Goal: Information Seeking & Learning: Learn about a topic

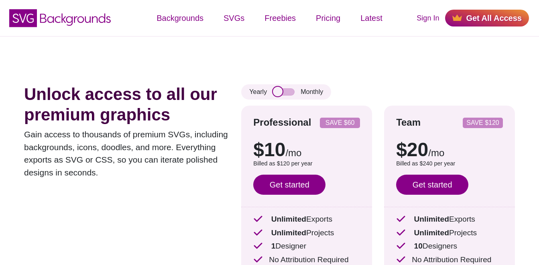
click at [287, 94] on input "checkbox" at bounding box center [284, 91] width 22 height 7
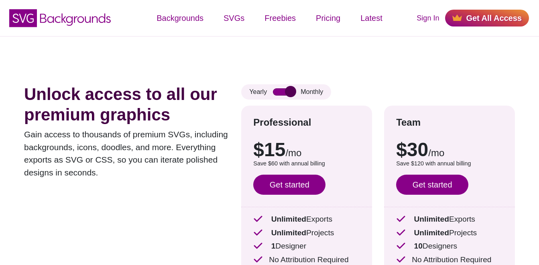
click at [287, 94] on input "checkbox" at bounding box center [284, 91] width 22 height 7
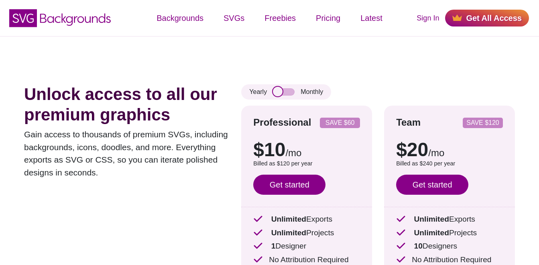
click at [287, 94] on input "checkbox" at bounding box center [284, 91] width 22 height 7
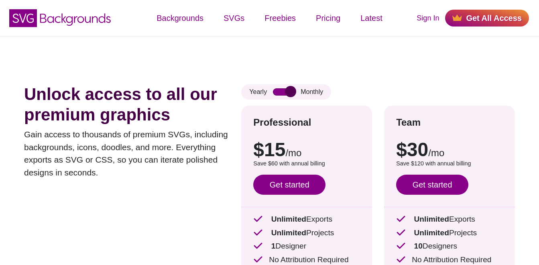
click at [287, 94] on input "checkbox" at bounding box center [284, 91] width 22 height 7
checkbox input "false"
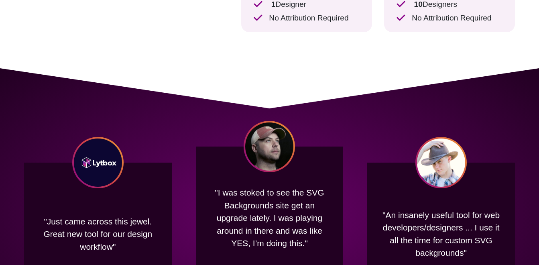
scroll to position [241, 0]
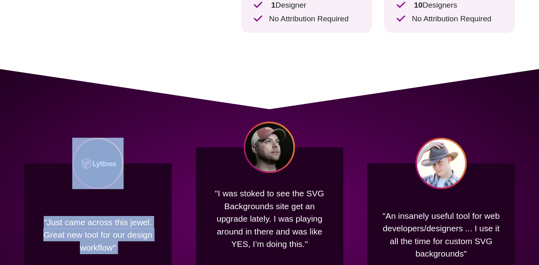
drag, startPoint x: 279, startPoint y: 101, endPoint x: 145, endPoint y: 122, distance: 135.0
click at [145, 122] on div ""Just came across this jewel. Great new tool for our design workflow" Lytbox Co…" at bounding box center [269, 214] width 539 height 291
drag, startPoint x: 145, startPoint y: 122, endPoint x: 328, endPoint y: 120, distance: 182.3
click at [328, 120] on div ""Just came across this jewel. Great new tool for our design workflow" Lytbox Co…" at bounding box center [269, 214] width 539 height 291
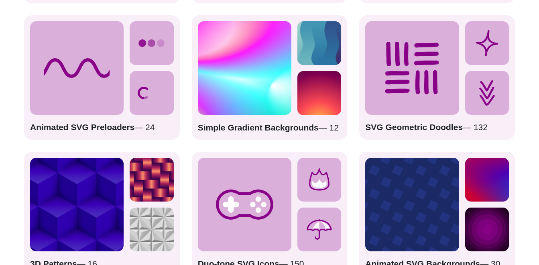
scroll to position [1305, 0]
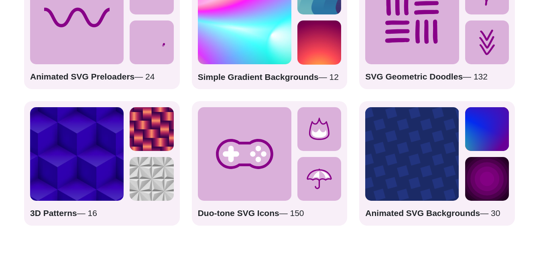
click at [89, 206] on div "3D Patterns — 16" at bounding box center [102, 163] width 156 height 125
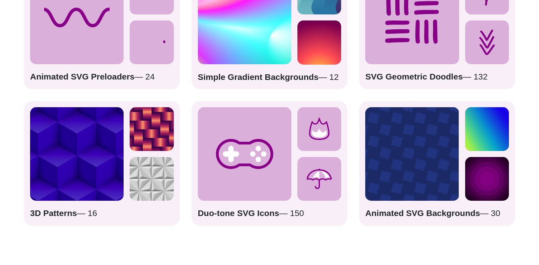
click at [96, 174] on img at bounding box center [77, 154] width 94 height 94
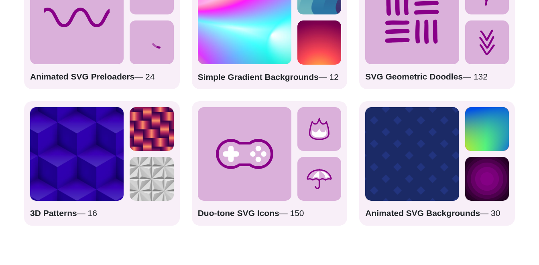
click at [150, 141] on img at bounding box center [152, 129] width 44 height 44
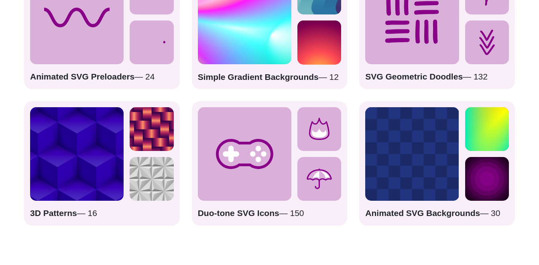
click at [40, 214] on strong "3D Patterns" at bounding box center [53, 212] width 47 height 9
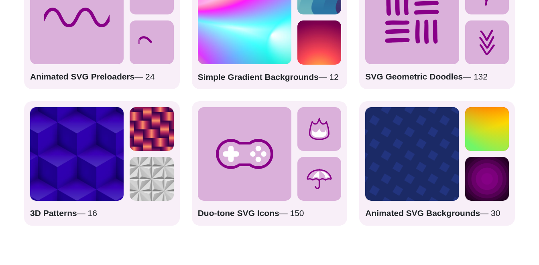
scroll to position [1225, 0]
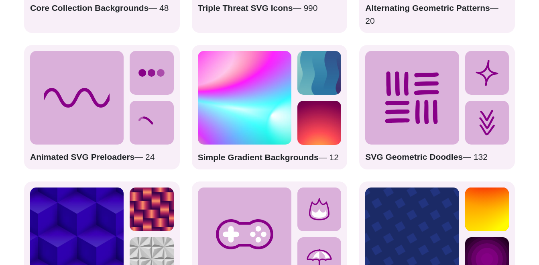
click at [123, 133] on icon at bounding box center [77, 98] width 94 height 94
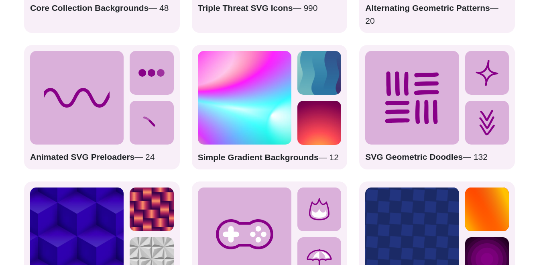
click at [105, 147] on div "Animated SVG Preloaders — 24" at bounding box center [102, 107] width 156 height 125
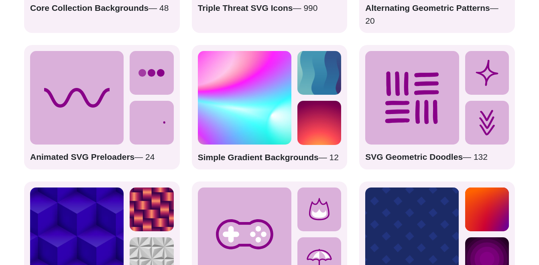
click at [82, 160] on strong "Animated SVG Preloaders" at bounding box center [82, 156] width 104 height 9
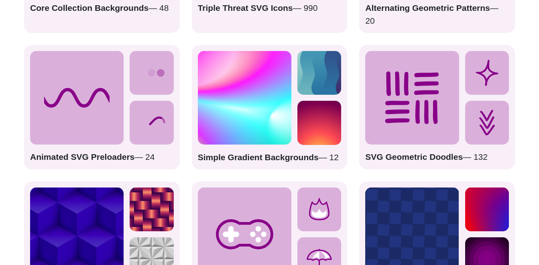
click at [237, 154] on strong "Simple Gradient Backgrounds" at bounding box center [258, 157] width 121 height 9
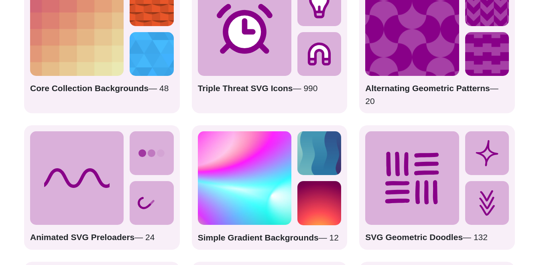
click at [281, 66] on icon at bounding box center [245, 29] width 94 height 94
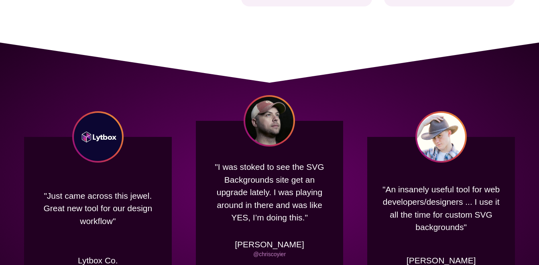
scroll to position [341, 0]
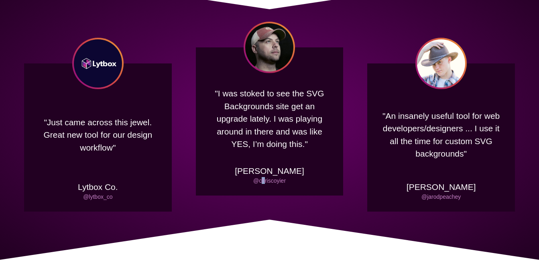
drag, startPoint x: 263, startPoint y: 225, endPoint x: 263, endPoint y: 239, distance: 14.9
click at [263, 239] on div ""Just came across this jewel. Great new tool for our design workflow" Lytbox Co…" at bounding box center [269, 114] width 539 height 291
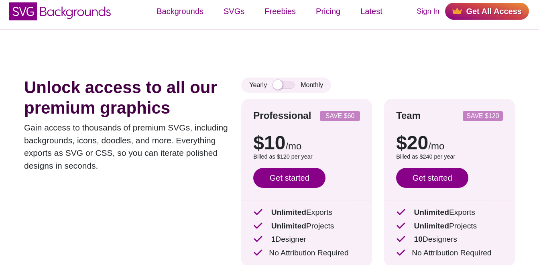
scroll to position [0, 0]
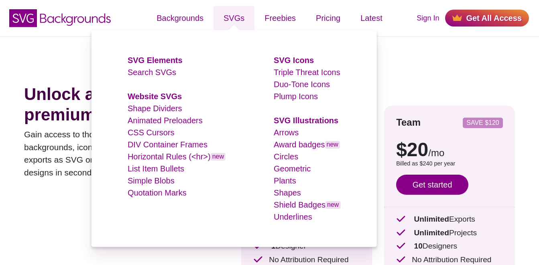
click at [163, 143] on link "DIV Container Frames" at bounding box center [168, 144] width 80 height 9
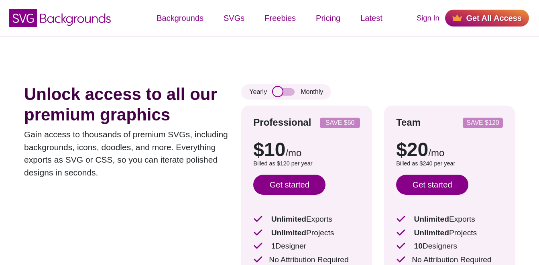
click at [289, 90] on input "checkbox" at bounding box center [284, 91] width 22 height 7
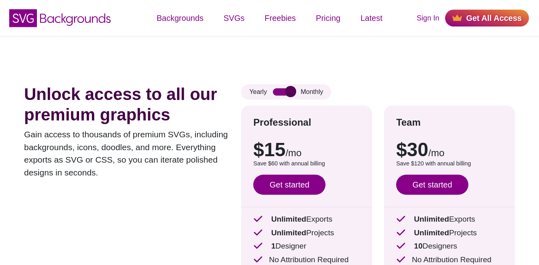
click at [287, 92] on input "checkbox" at bounding box center [284, 91] width 22 height 7
checkbox input "false"
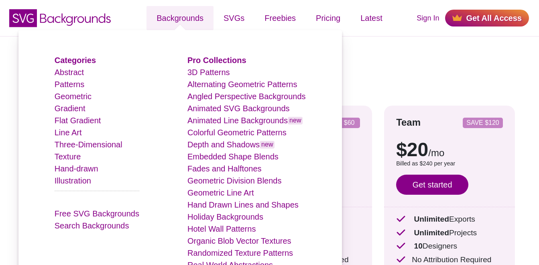
click at [80, 169] on link "Hand-drawn" at bounding box center [77, 168] width 44 height 9
